Goal: Task Accomplishment & Management: Manage account settings

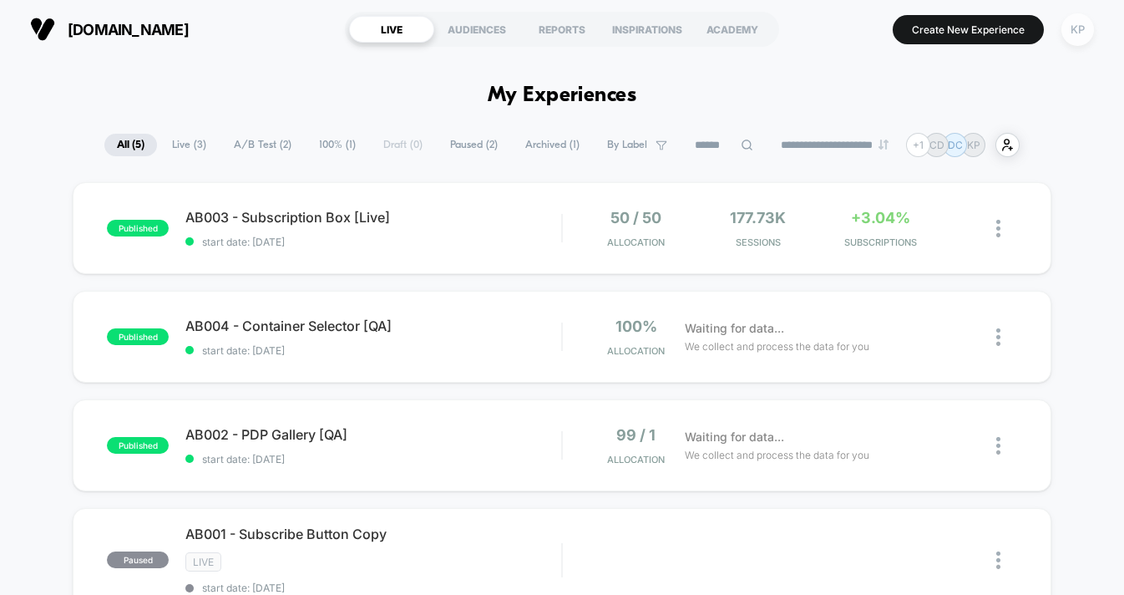
click at [1076, 32] on div "KP" at bounding box center [1077, 29] width 33 height 33
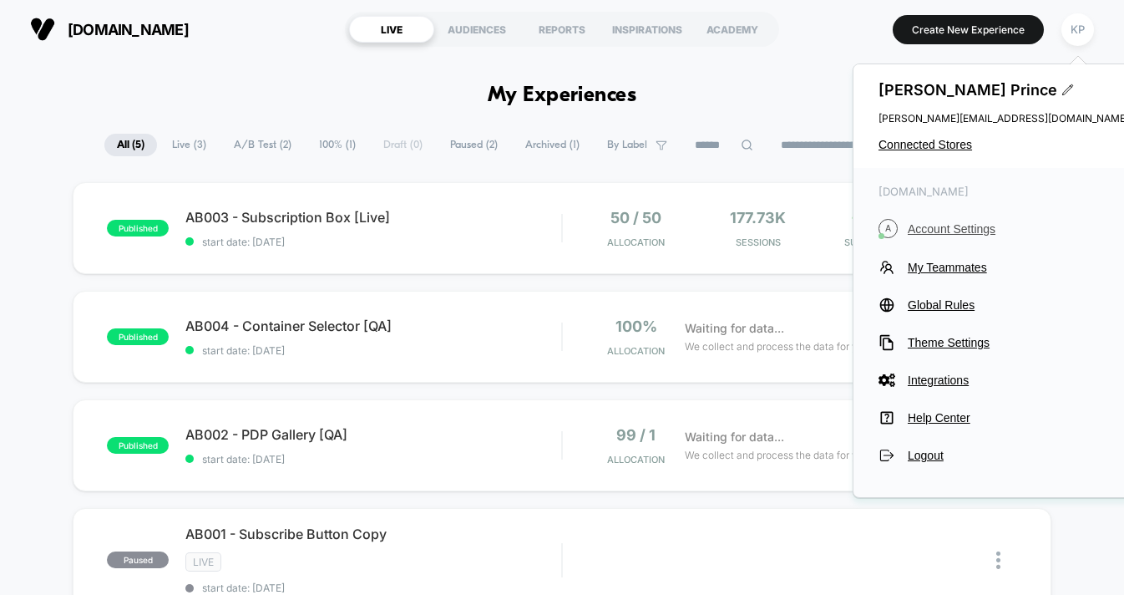
click at [946, 222] on span "Account Settings" at bounding box center [1018, 228] width 221 height 13
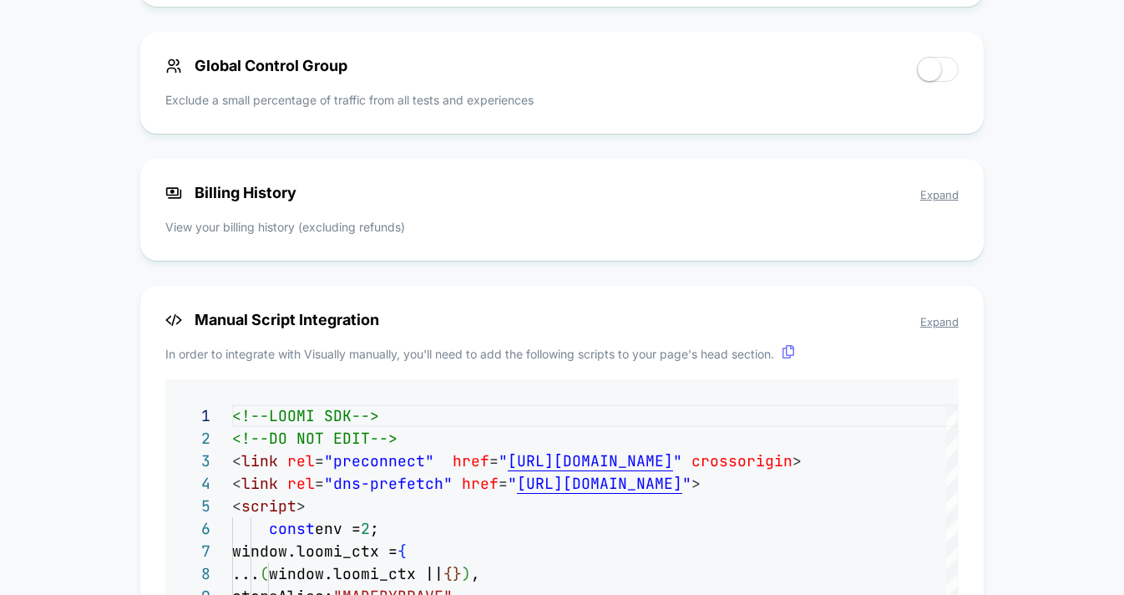
scroll to position [1281, 0]
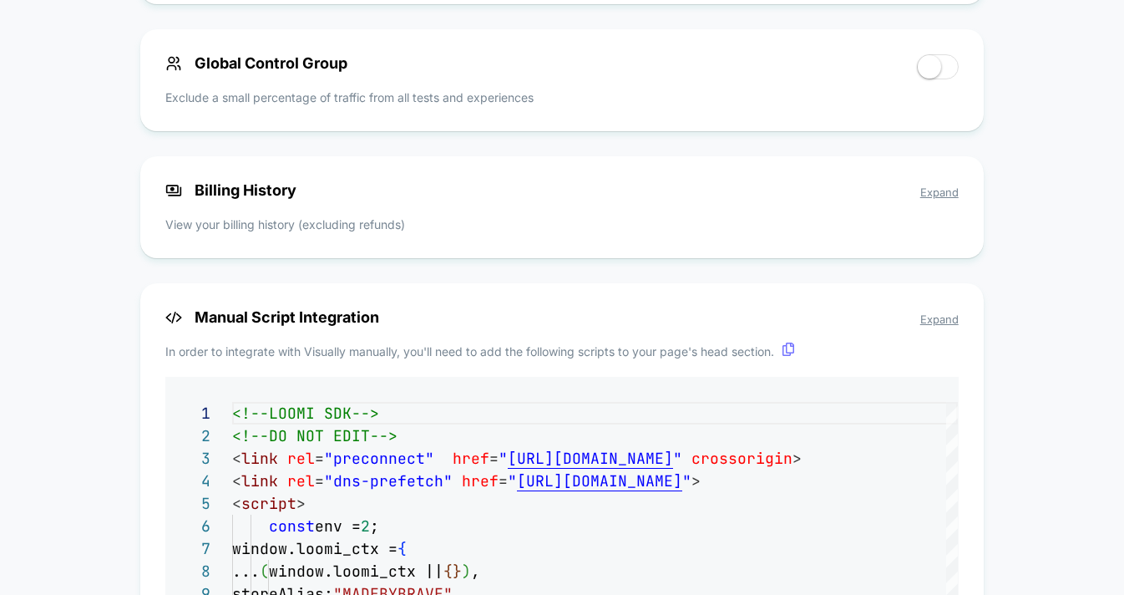
click at [947, 190] on span "Expand" at bounding box center [939, 191] width 38 height 13
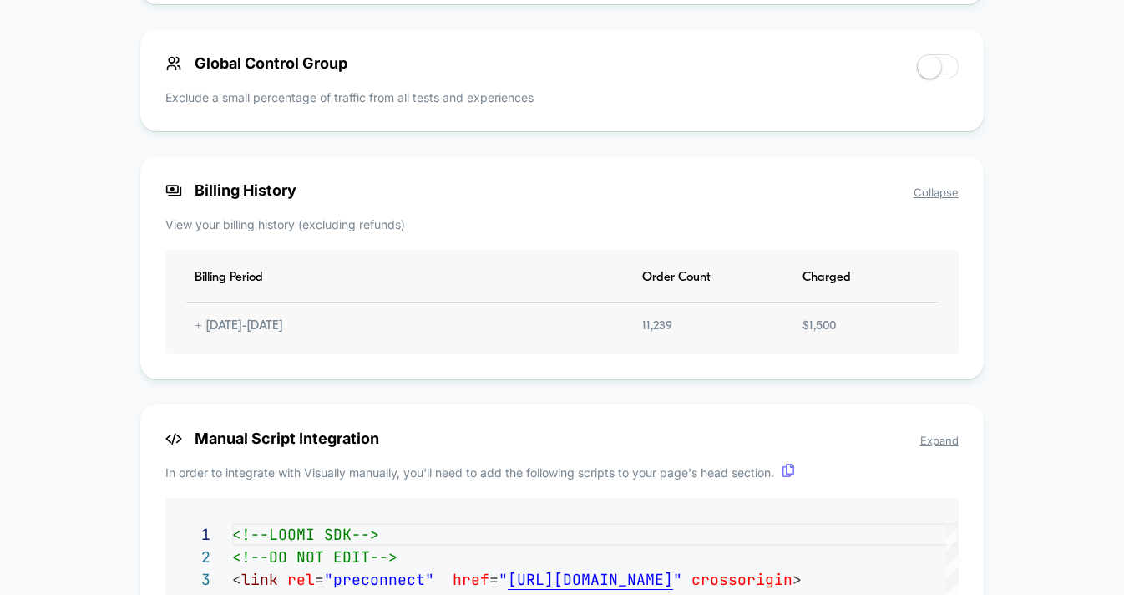
click at [811, 333] on div "$ 1,500" at bounding box center [819, 326] width 50 height 14
click at [448, 298] on div "Billing Period Order Count Charged + [DATE] - [DATE] 11,239 $ 1,500" at bounding box center [561, 302] width 793 height 104
click at [225, 311] on div "Billing Period Order Count Charged + [DATE] - [DATE] 11,239 $ 1,500" at bounding box center [561, 302] width 793 height 104
click at [220, 316] on div "Billing Period Order Count Charged + [DATE] - [DATE] 11,239 $ 1,500" at bounding box center [561, 302] width 793 height 104
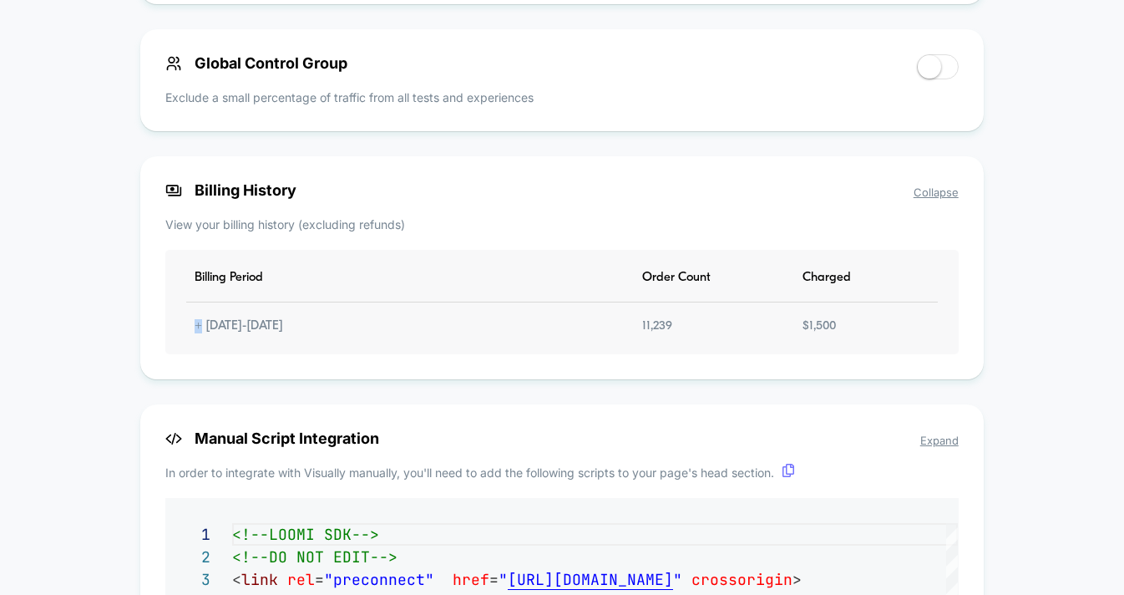
click at [220, 316] on div "Billing Period Order Count Charged + [DATE] - [DATE] 11,239 $ 1,500" at bounding box center [561, 302] width 793 height 104
click at [214, 317] on div "Billing Period Order Count Charged + [DATE] - [DATE] 11,239 $ 1,500" at bounding box center [561, 302] width 793 height 104
click at [190, 333] on div "+ [DATE] - [DATE]" at bounding box center [238, 326] width 105 height 14
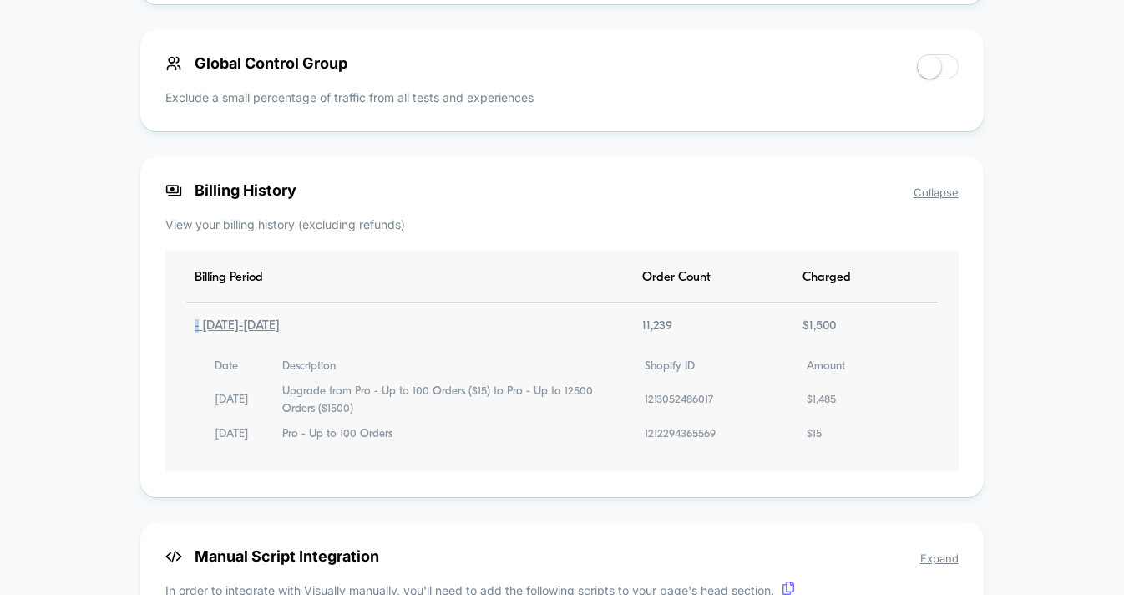
click at [190, 333] on div "- [DATE] - [DATE]" at bounding box center [237, 326] width 102 height 14
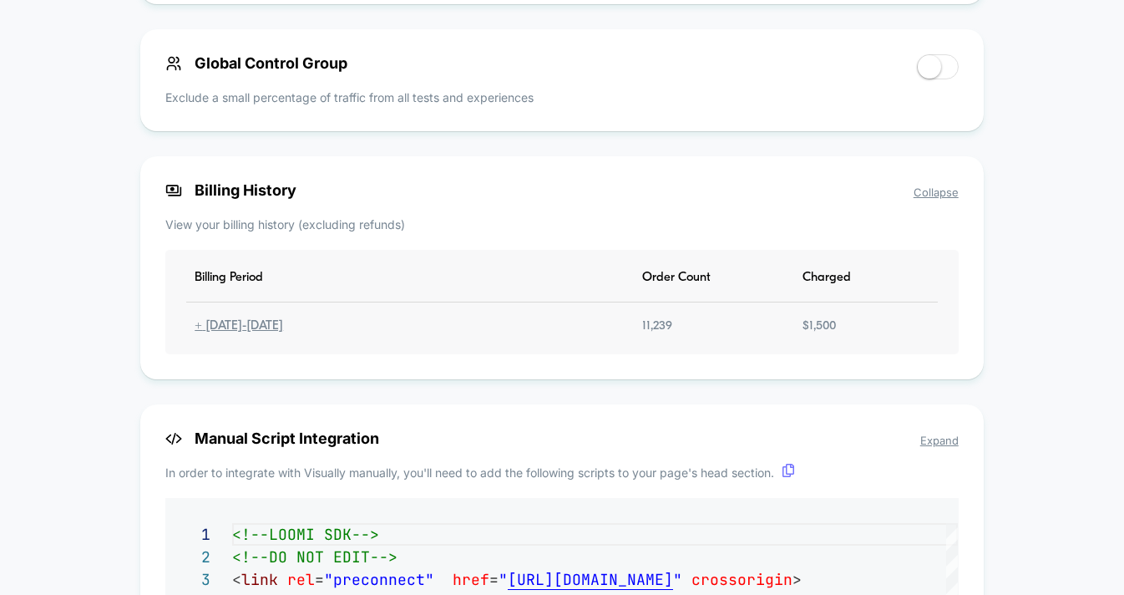
click at [190, 333] on div "+ [DATE] - [DATE]" at bounding box center [238, 326] width 105 height 14
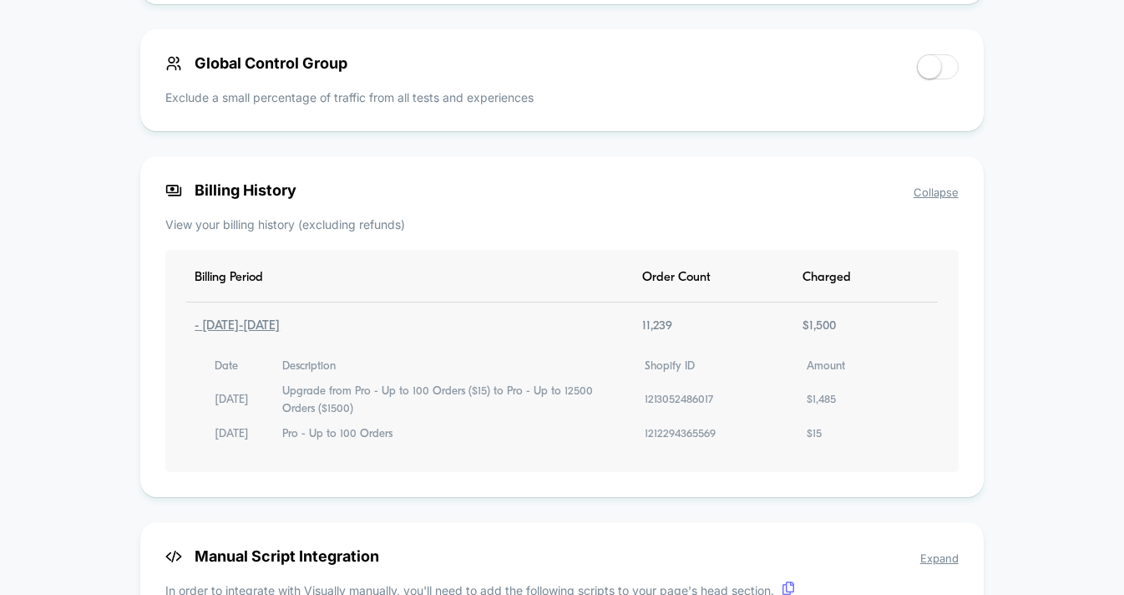
click at [264, 373] on div "Date Description Shopify ID Amount [DATE] Upgrade from Pro - Up to 100 Orders (…" at bounding box center [561, 400] width 751 height 84
click at [314, 375] on div "Description" at bounding box center [308, 366] width 53 height 17
click at [314, 404] on div "Upgrade from Pro - Up to 100 Orders ($15) to Pro - Up to 12500 Orders ($1500)" at bounding box center [452, 400] width 341 height 34
click at [399, 266] on div "Billing Period Order Count Charged - [DATE] - [DATE] 11,239 $ 1,500 Date Descri…" at bounding box center [561, 361] width 793 height 222
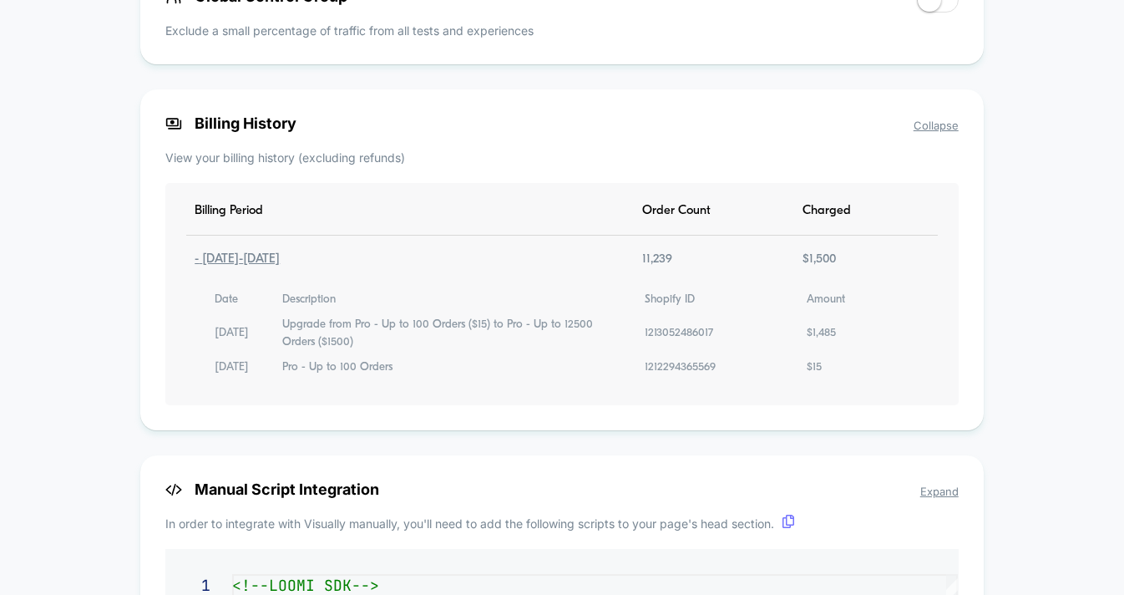
scroll to position [1335, 0]
